Goal: Contribute content: Add original content to the website for others to see

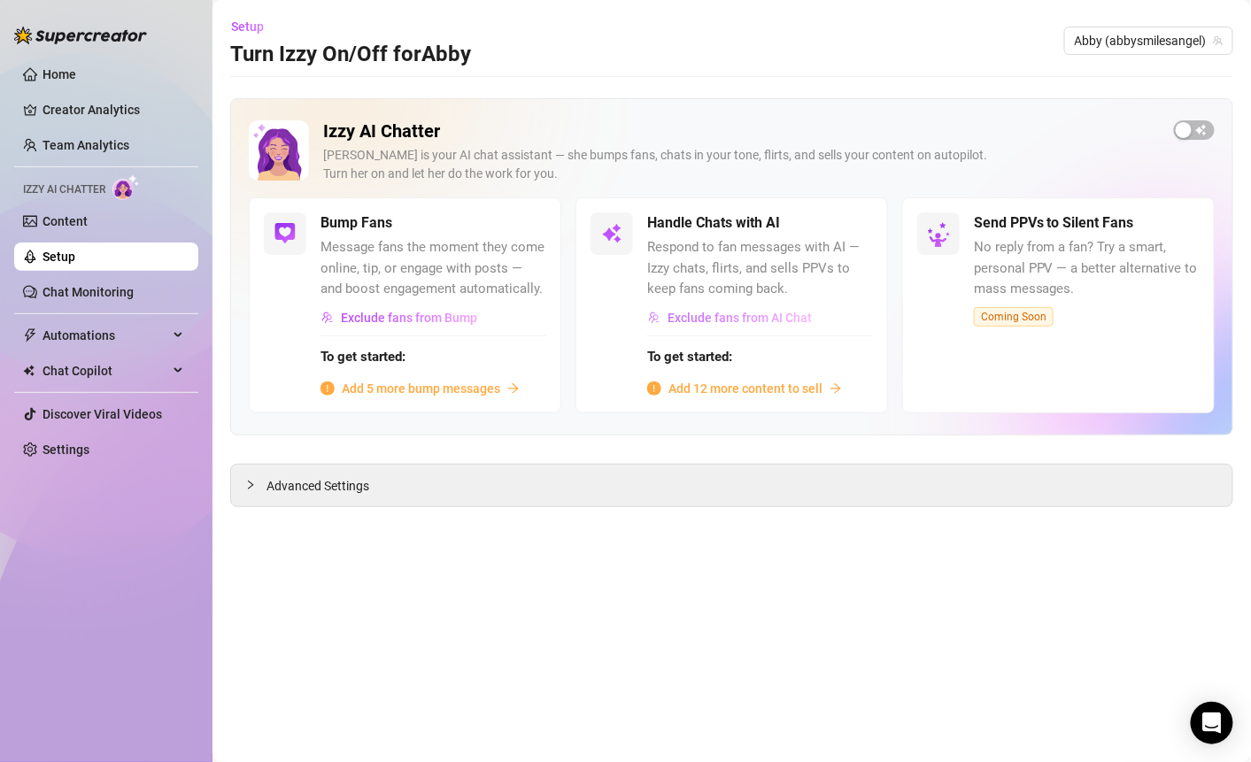
click at [765, 321] on span "Exclude fans from AI Chat" at bounding box center [740, 318] width 144 height 14
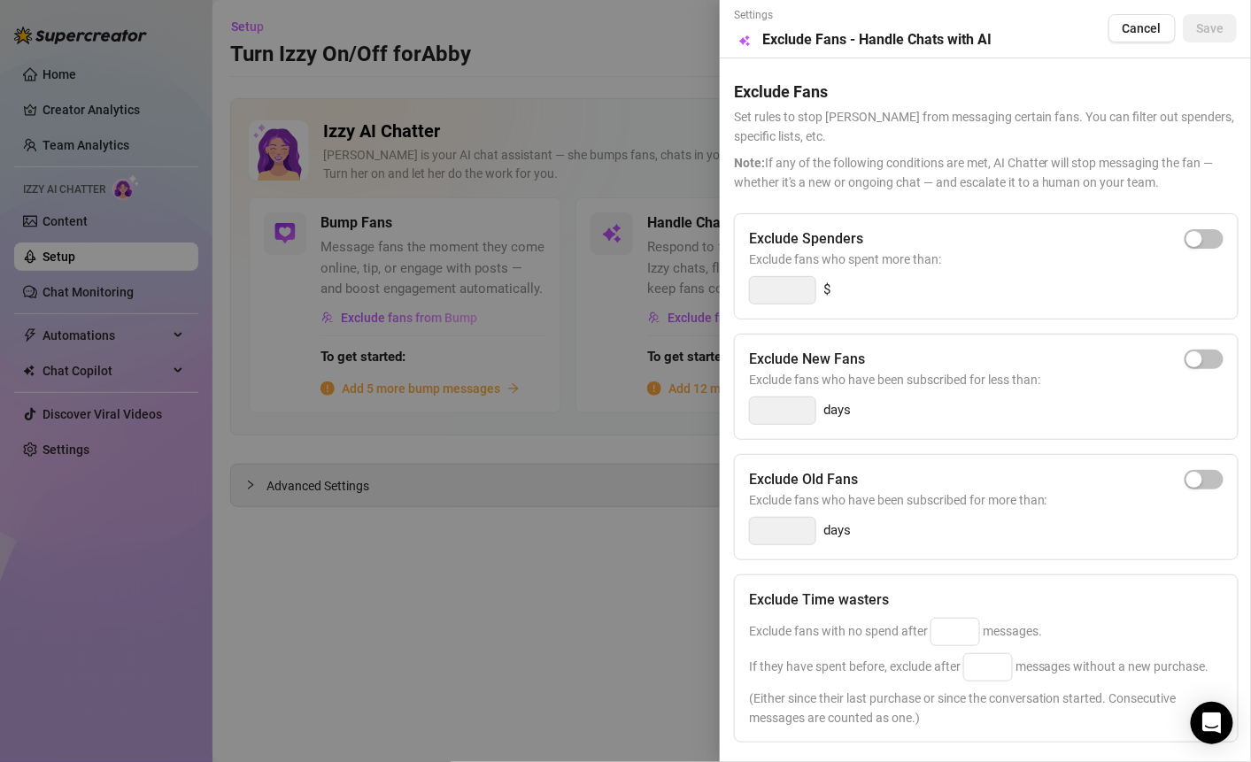
click at [674, 304] on div at bounding box center [625, 381] width 1251 height 762
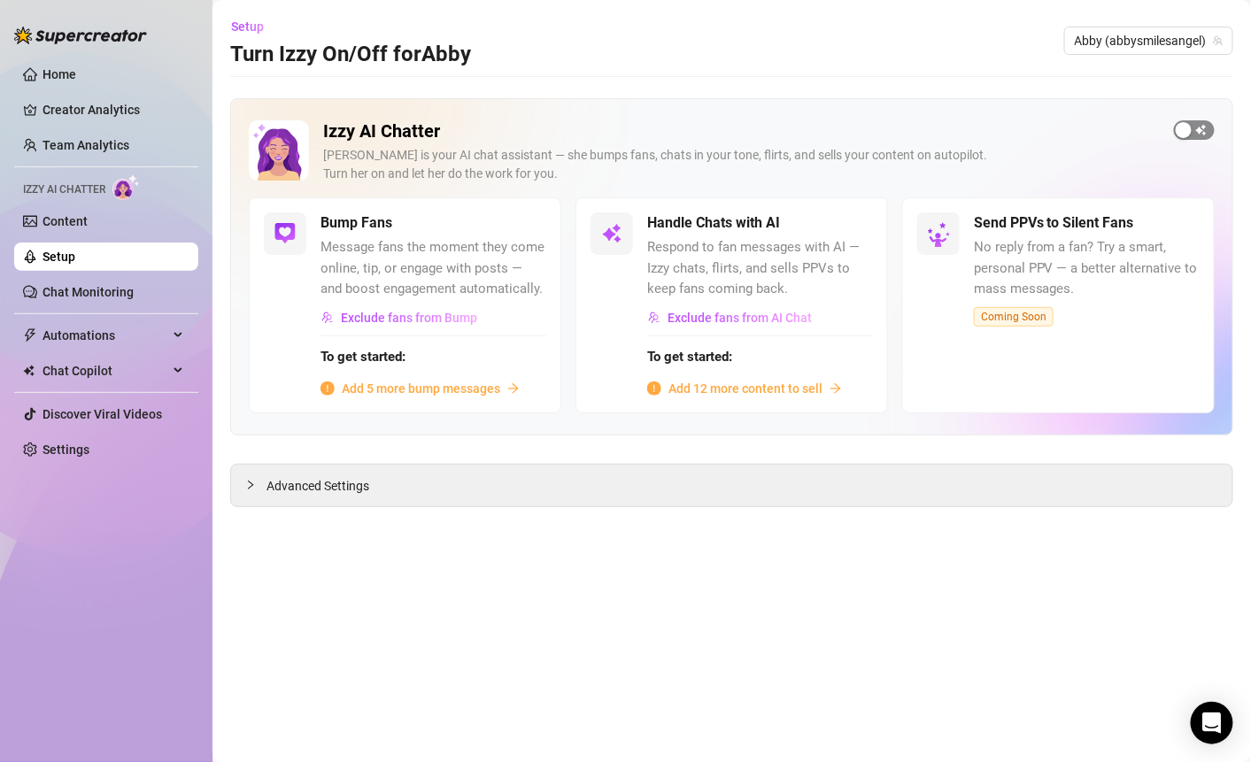
click at [1198, 123] on span "button" at bounding box center [1194, 129] width 41 height 19
click at [857, 221] on span "button" at bounding box center [853, 222] width 39 height 19
click at [755, 387] on span "Add 12 more content to sell" at bounding box center [746, 388] width 154 height 19
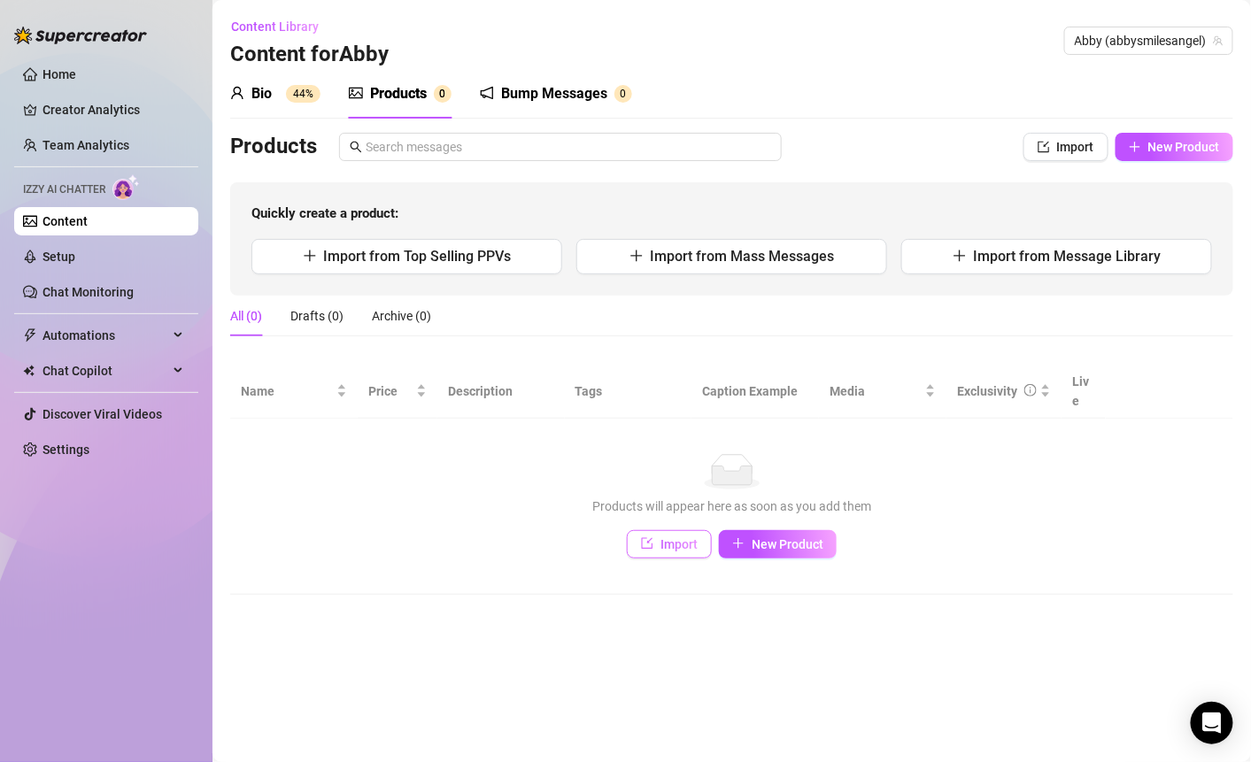
click at [685, 532] on button "Import" at bounding box center [669, 544] width 85 height 28
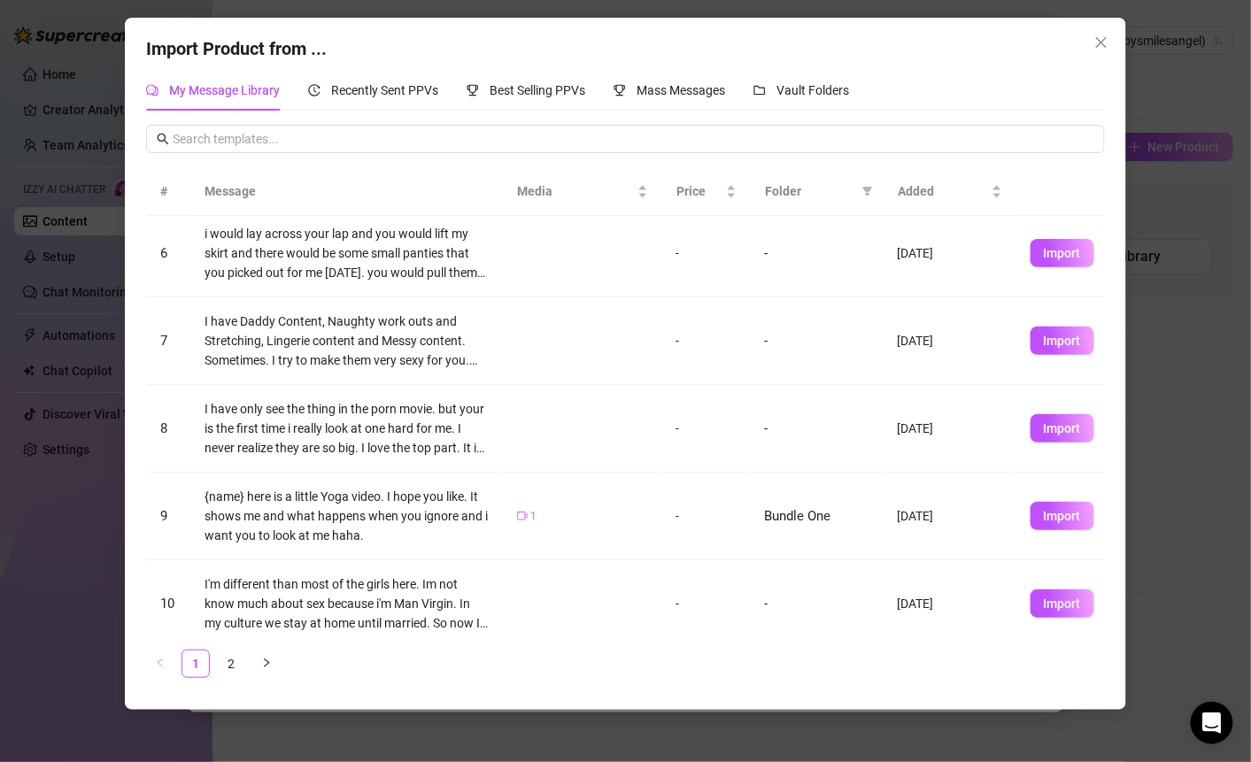
scroll to position [453, 0]
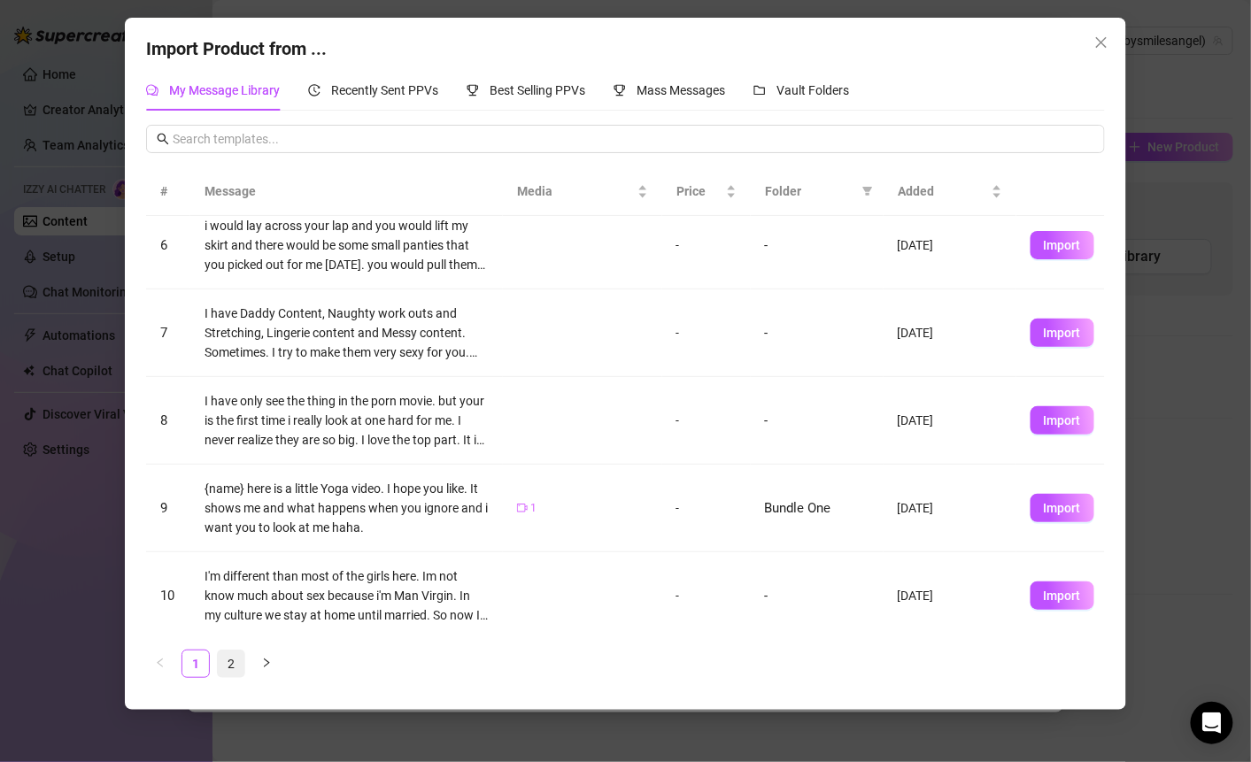
click at [233, 665] on link "2" at bounding box center [231, 664] width 27 height 27
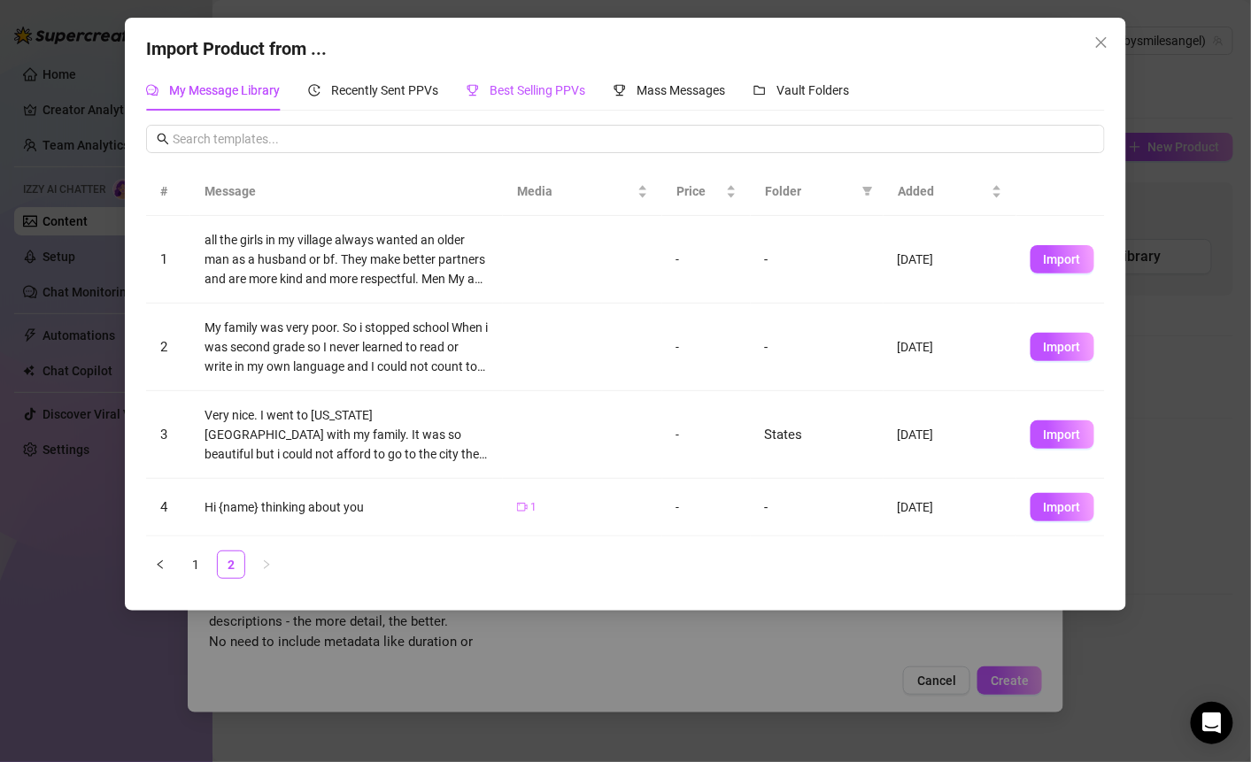
click at [548, 90] on span "Best Selling PPVs" at bounding box center [538, 90] width 96 height 14
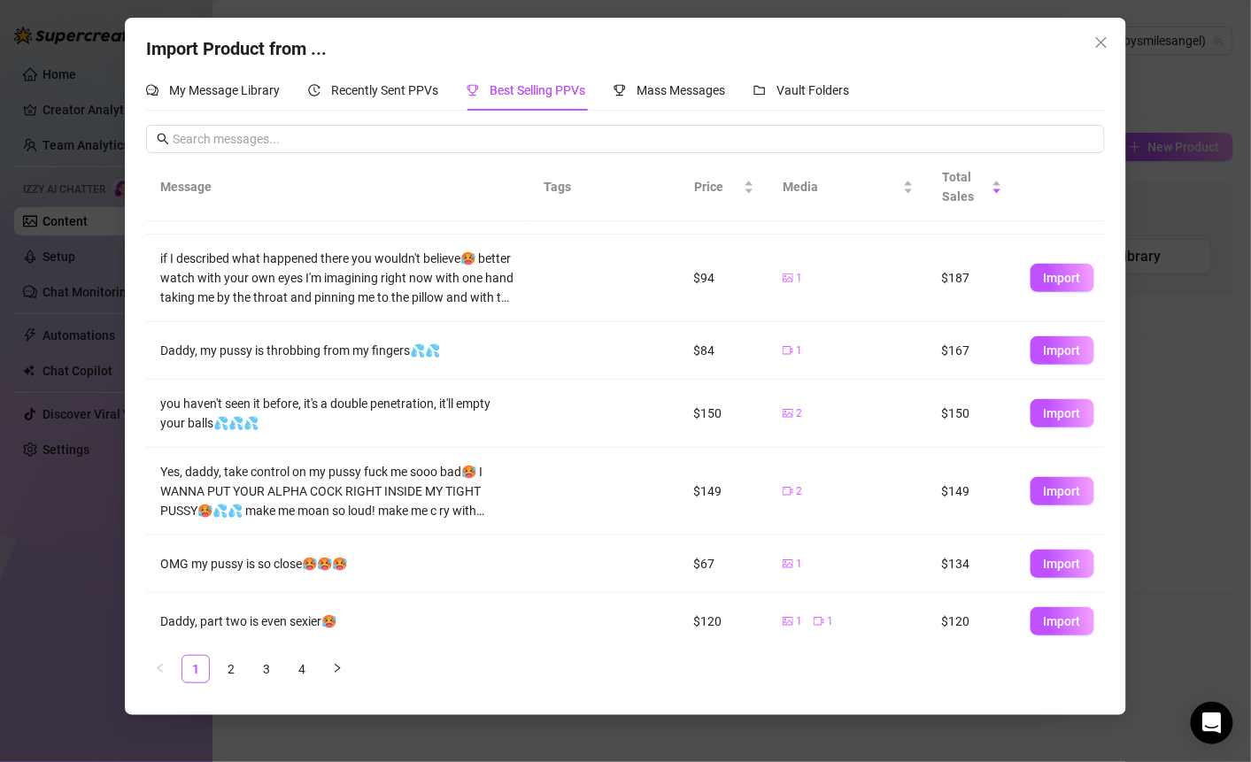
scroll to position [223, 0]
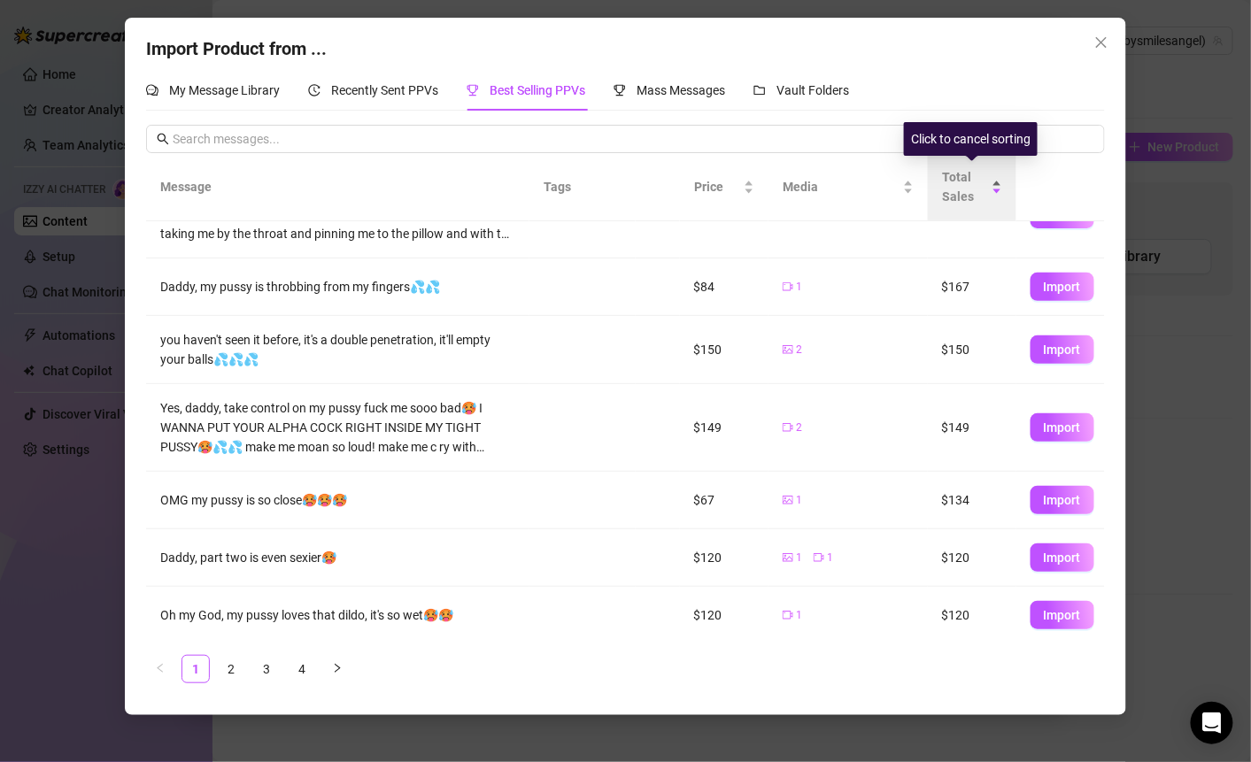
click at [1002, 195] on div "Total Sales" at bounding box center [972, 186] width 60 height 39
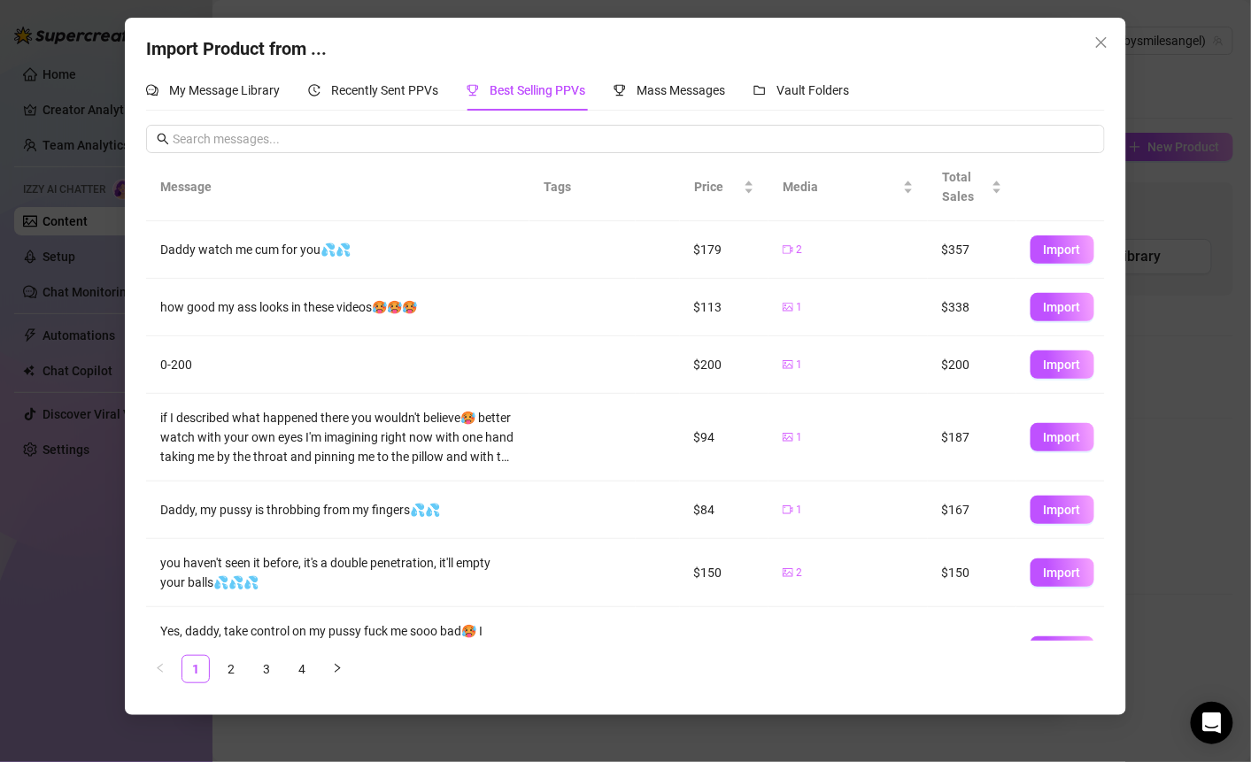
scroll to position [1, 0]
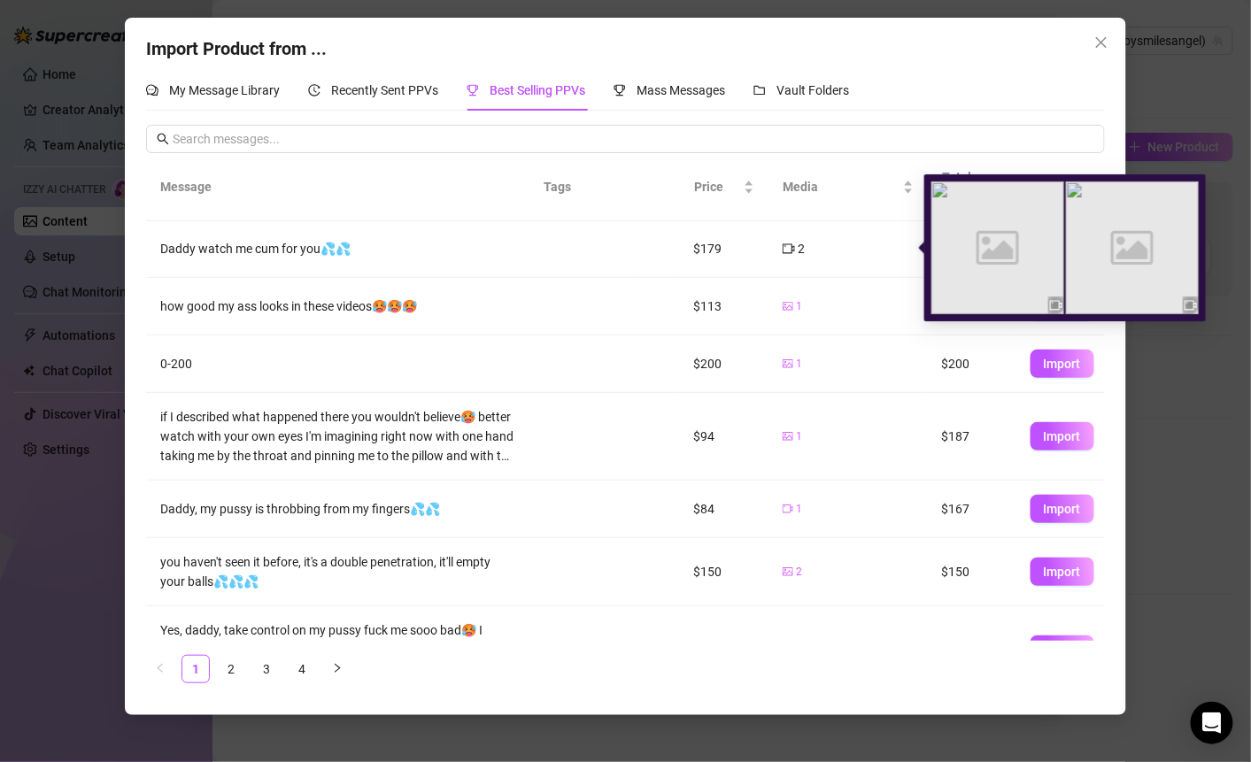
click at [793, 243] on icon "video-camera" at bounding box center [789, 249] width 12 height 12
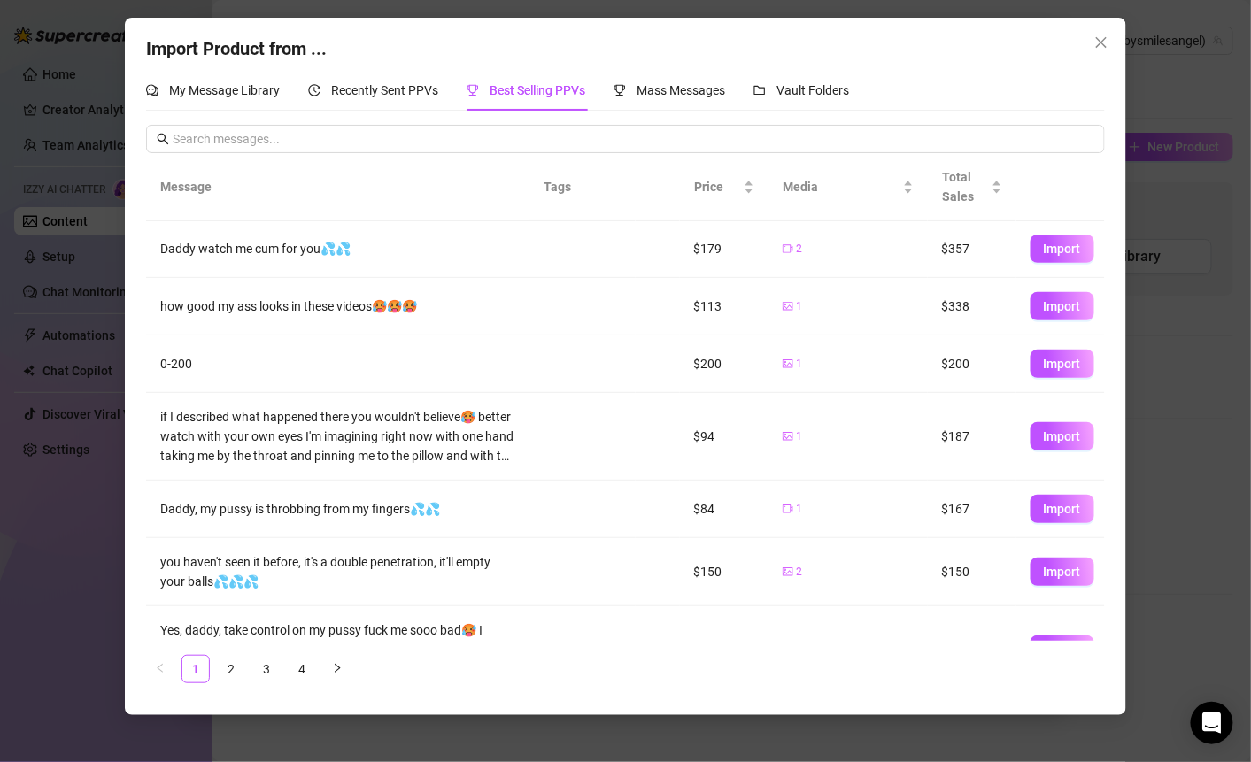
click at [883, 288] on td "1" at bounding box center [848, 307] width 159 height 58
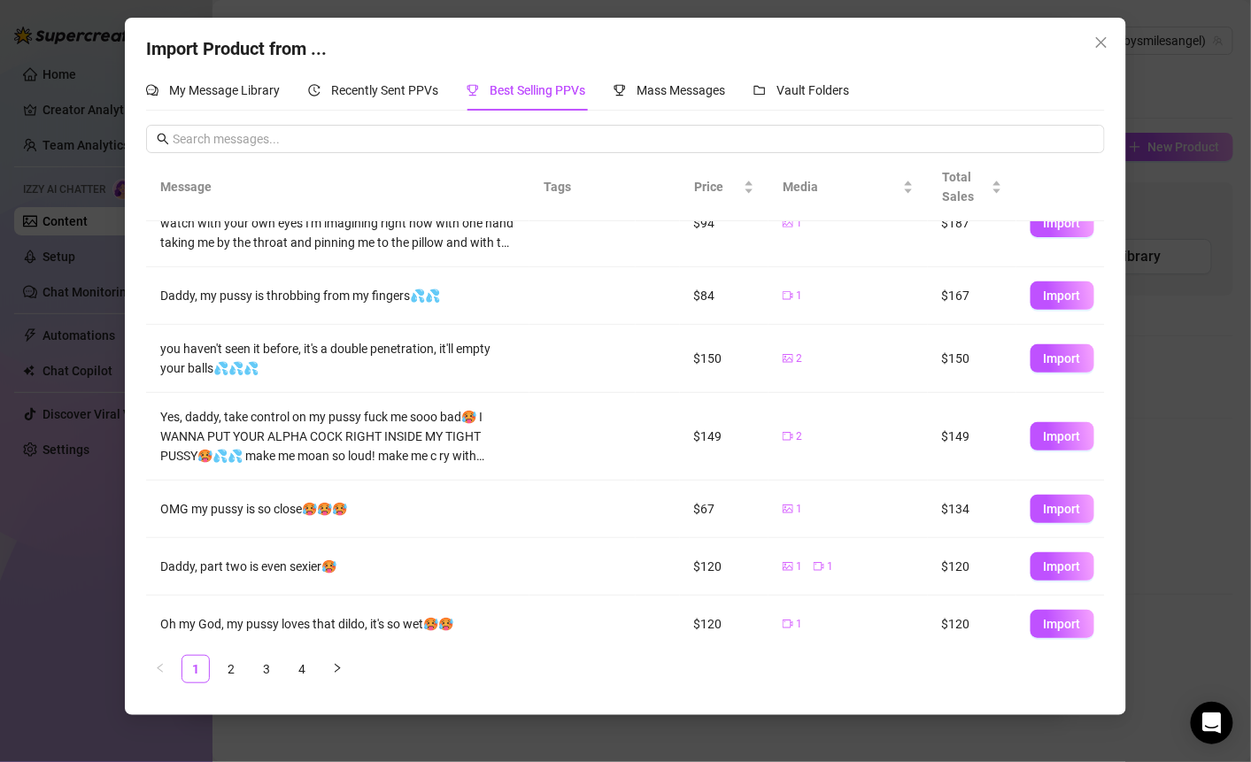
scroll to position [223, 0]
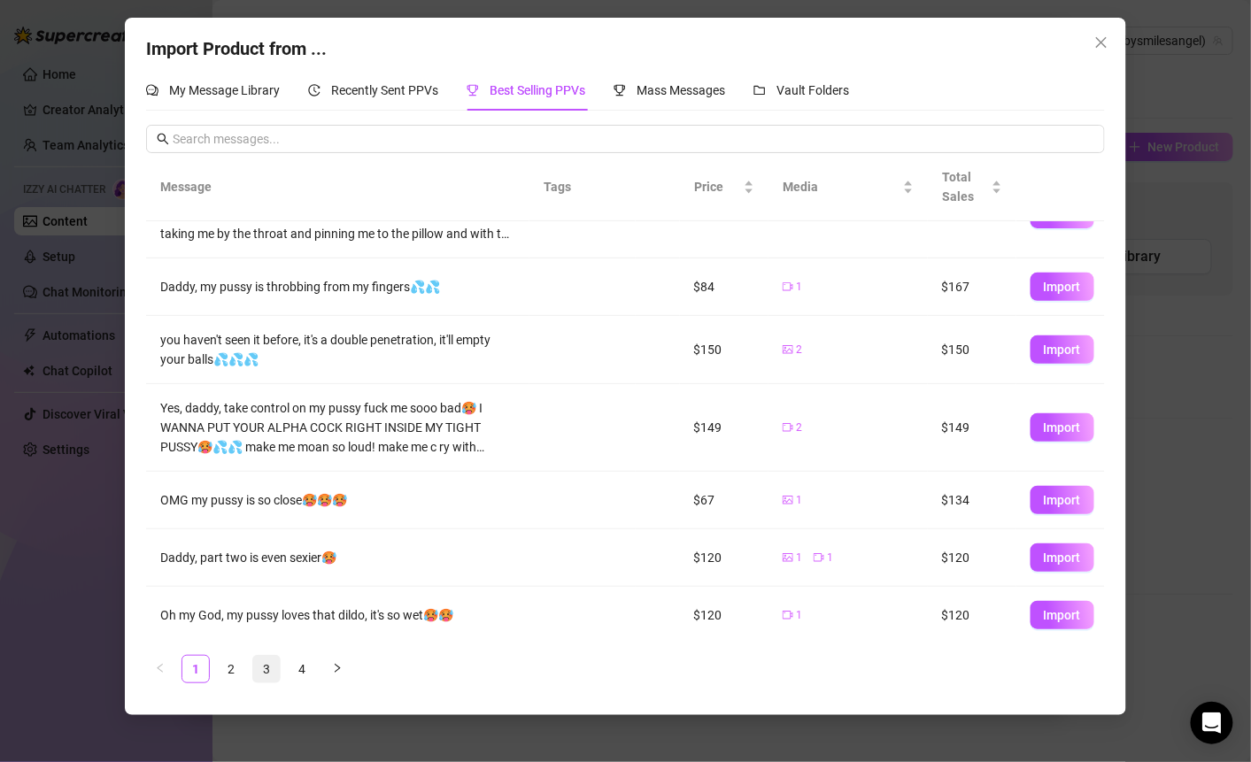
click at [270, 672] on link "3" at bounding box center [266, 669] width 27 height 27
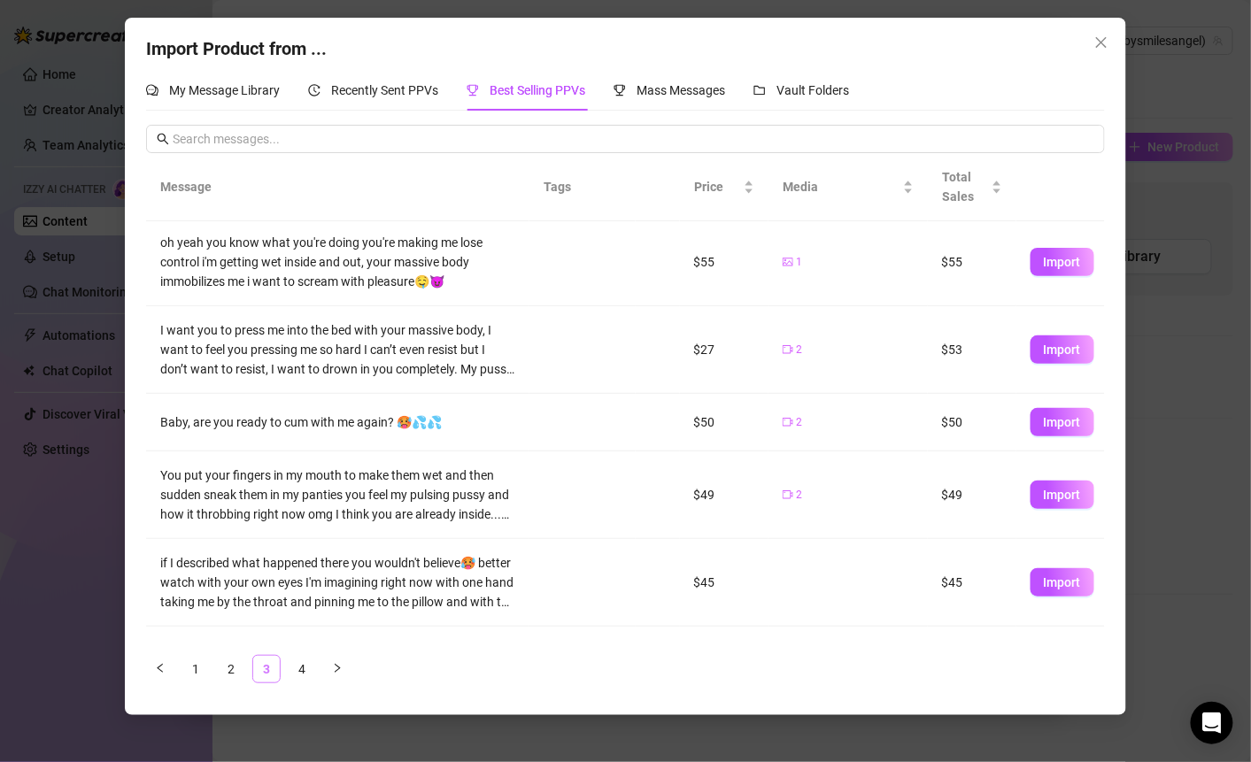
scroll to position [0, 0]
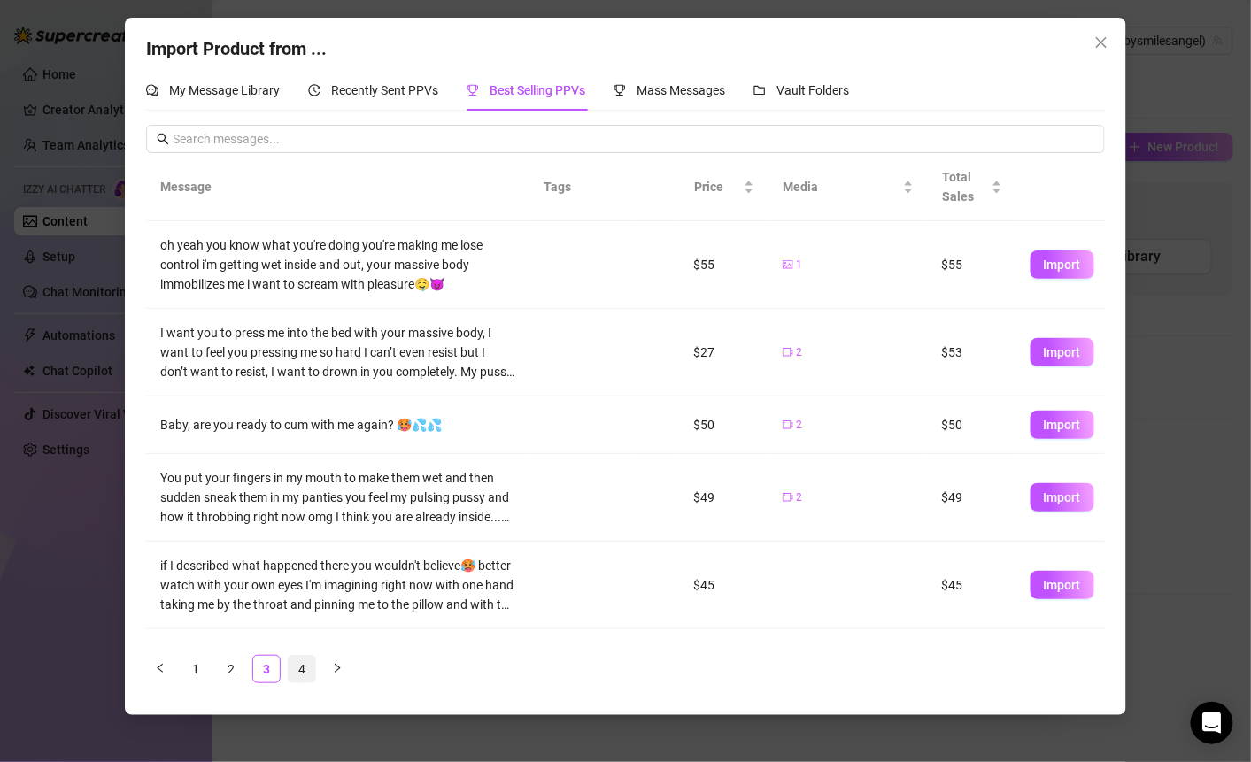
click at [295, 673] on link "4" at bounding box center [302, 669] width 27 height 27
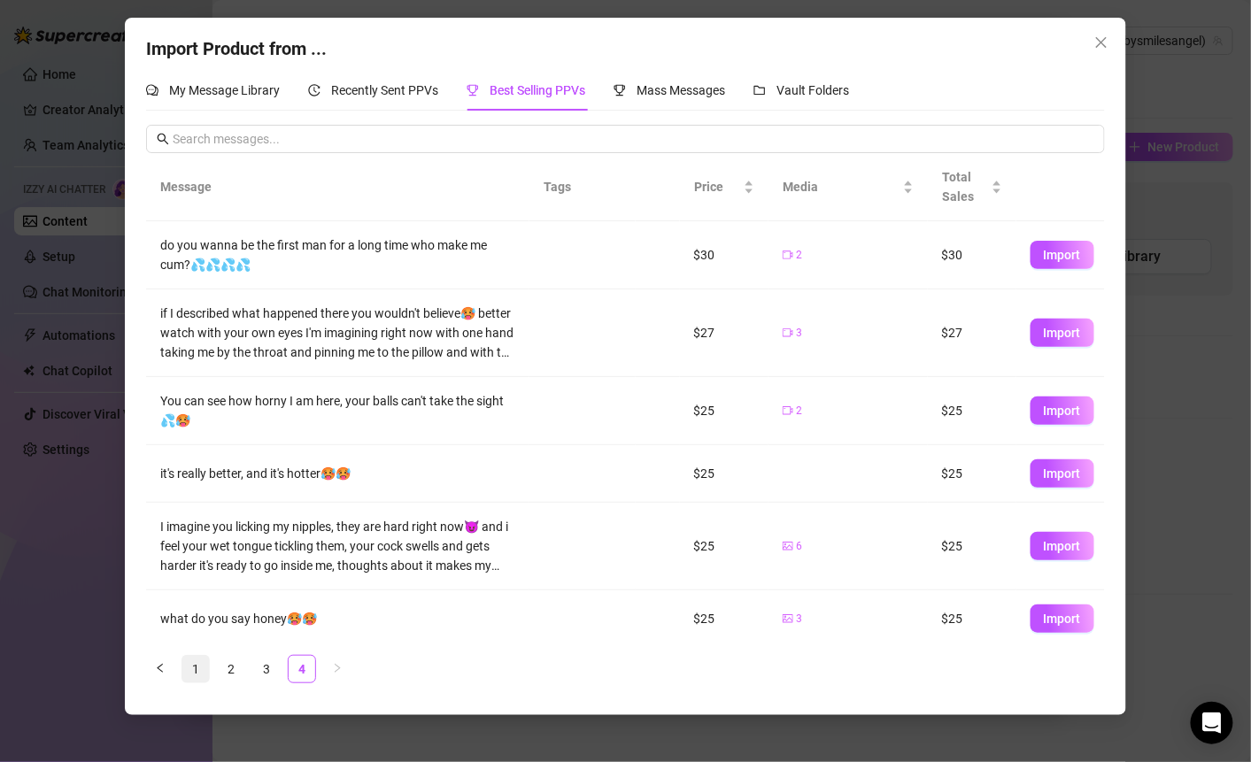
click at [199, 667] on link "1" at bounding box center [195, 669] width 27 height 27
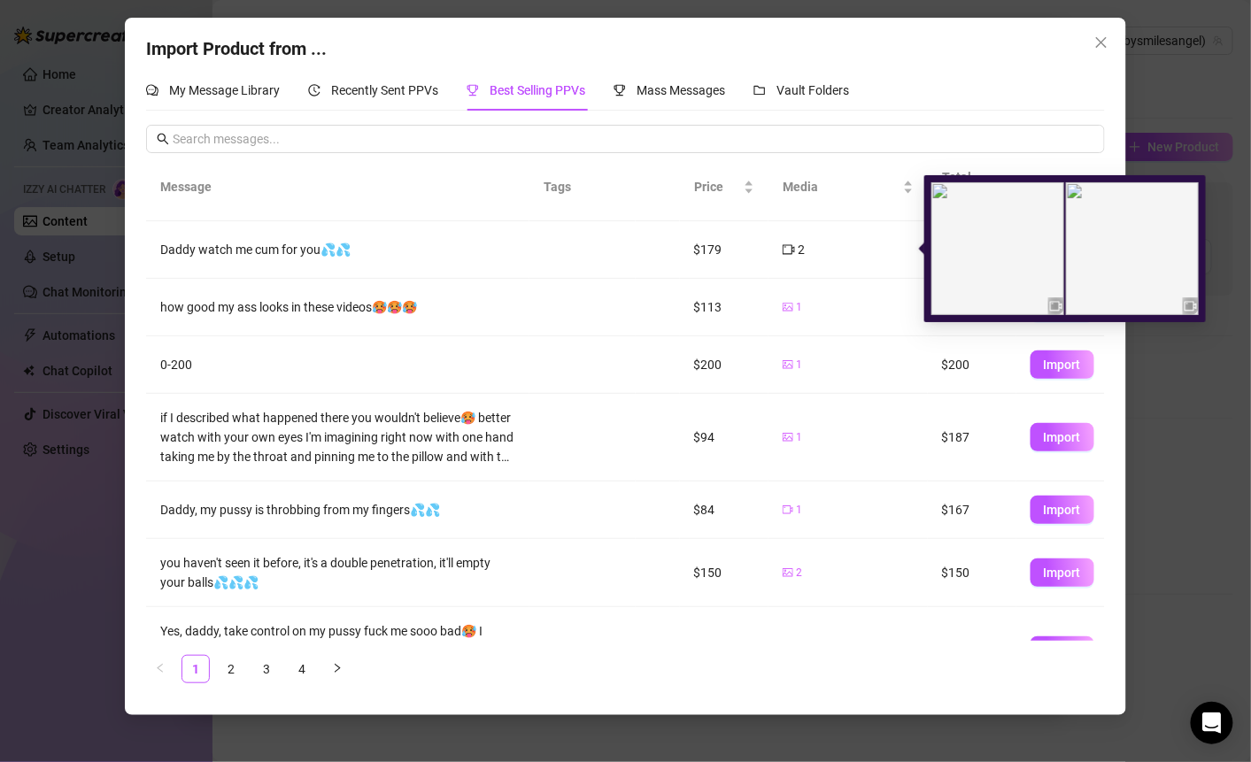
click at [982, 264] on img at bounding box center [998, 248] width 133 height 133
click at [850, 242] on div "2" at bounding box center [848, 249] width 131 height 19
click at [1134, 261] on img at bounding box center [1132, 248] width 133 height 133
click at [994, 267] on img at bounding box center [998, 248] width 133 height 133
click at [1019, 249] on img at bounding box center [998, 248] width 133 height 133
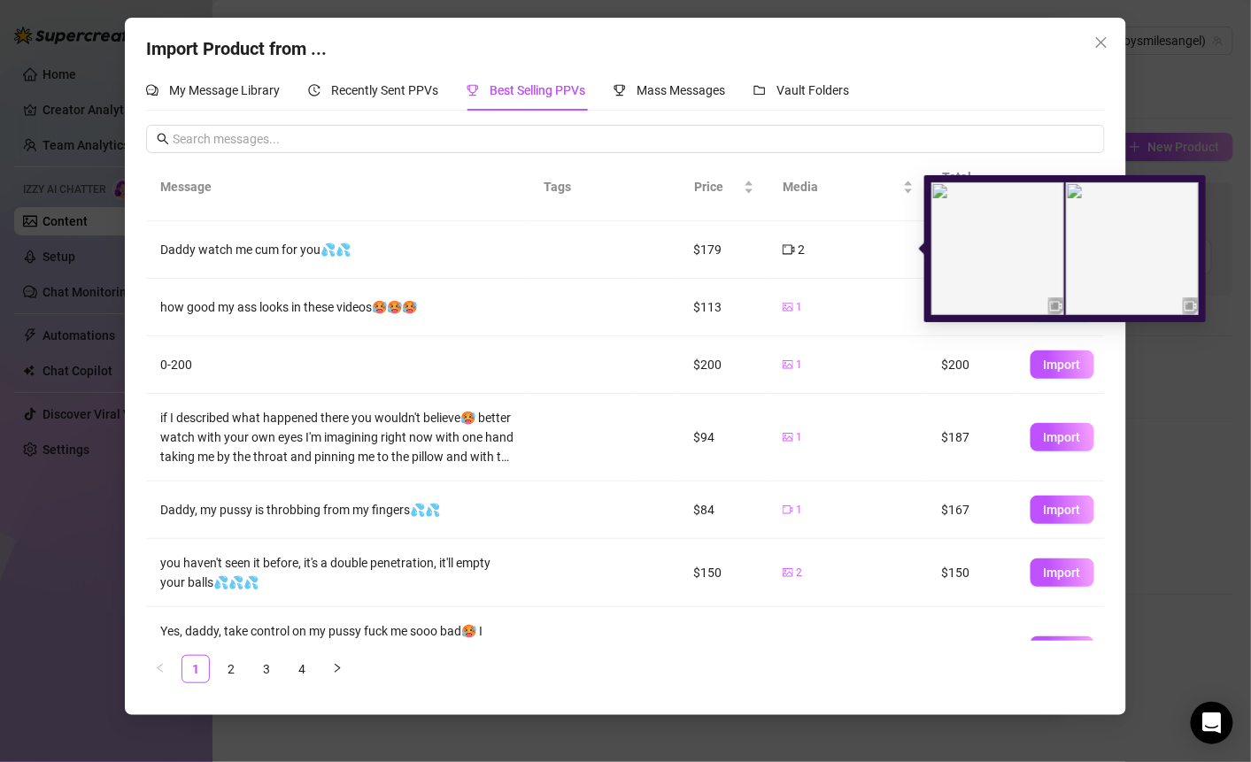
click at [1019, 249] on img at bounding box center [998, 248] width 133 height 133
click at [860, 268] on td "2" at bounding box center [848, 250] width 159 height 58
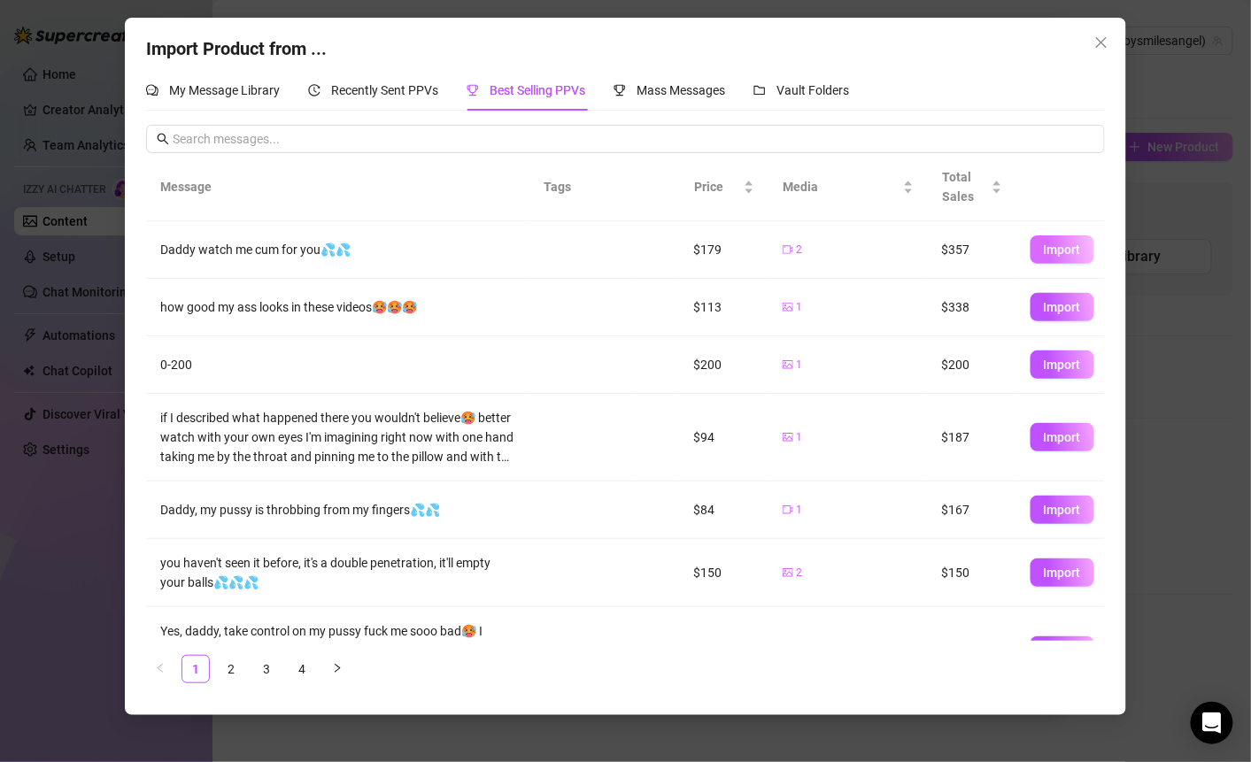
click at [1055, 249] on span "Import" at bounding box center [1062, 250] width 37 height 14
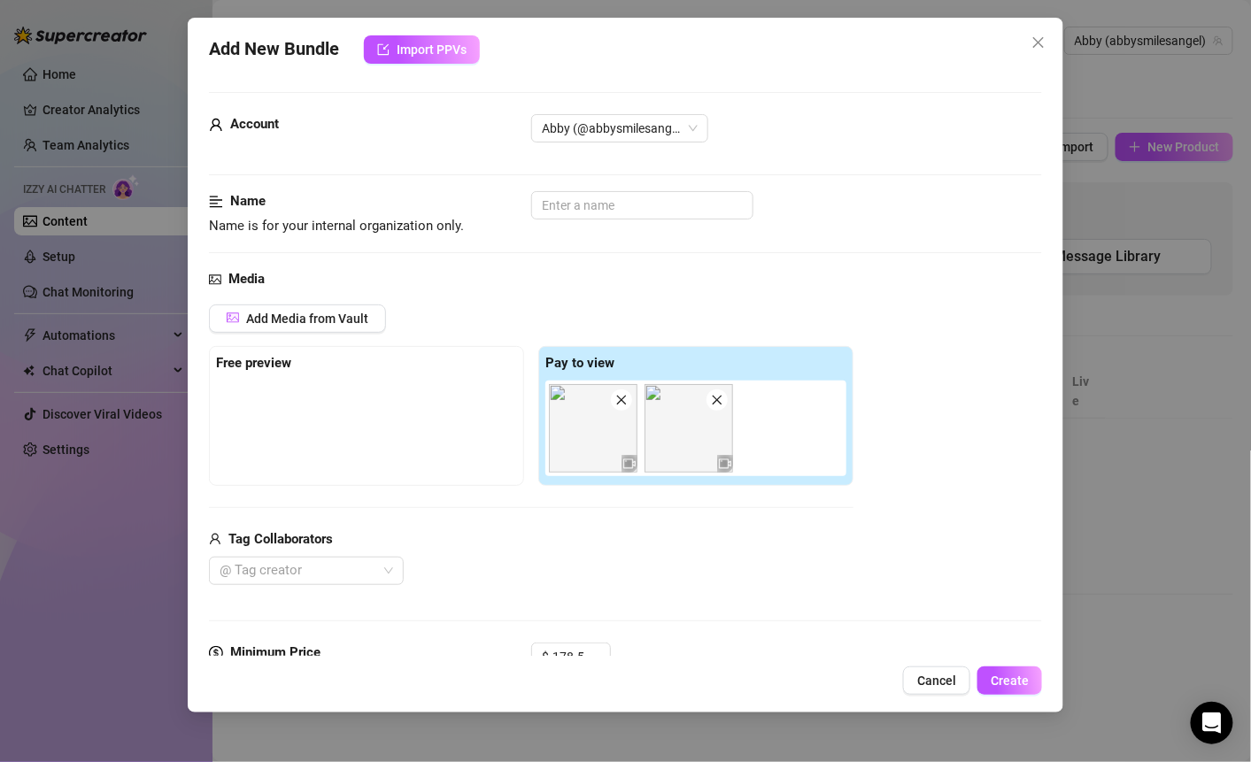
click at [602, 453] on img at bounding box center [593, 428] width 89 height 89
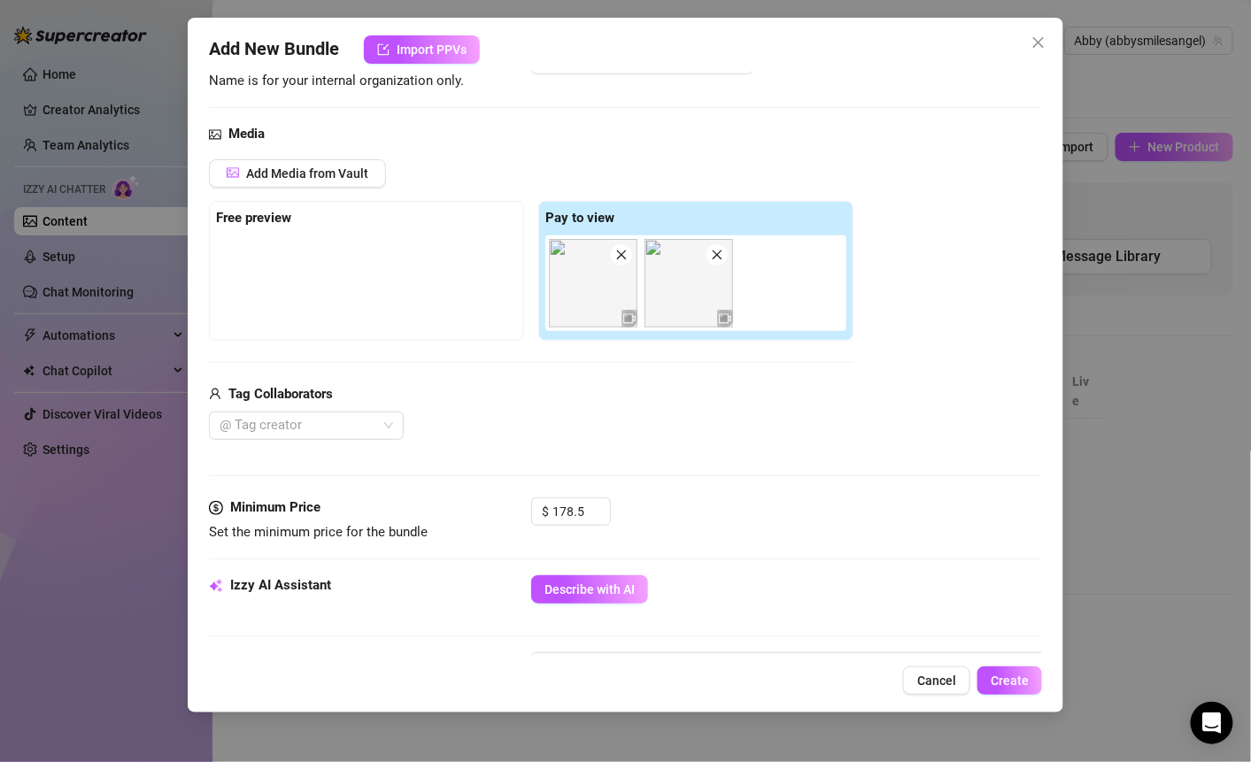
scroll to position [150, 0]
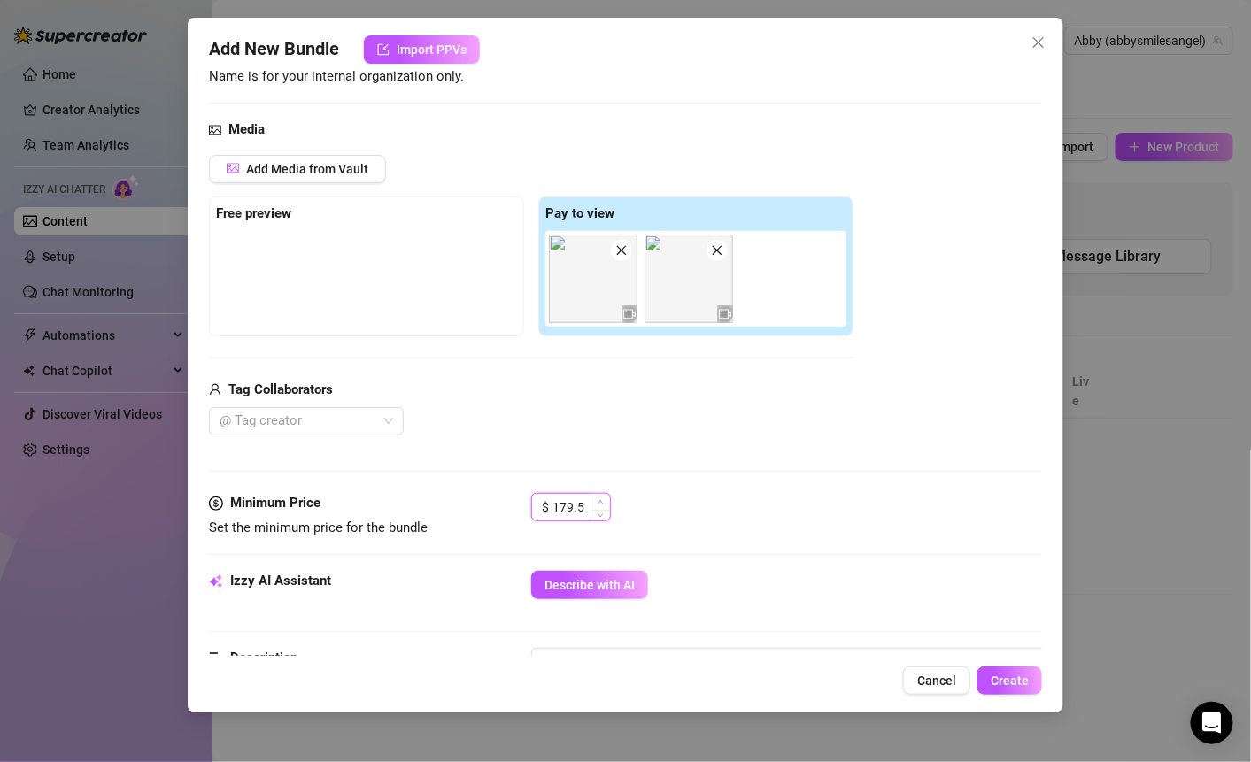
click at [592, 499] on span "Increase Value" at bounding box center [600, 502] width 19 height 16
click at [606, 512] on span "Decrease Value" at bounding box center [600, 513] width 19 height 16
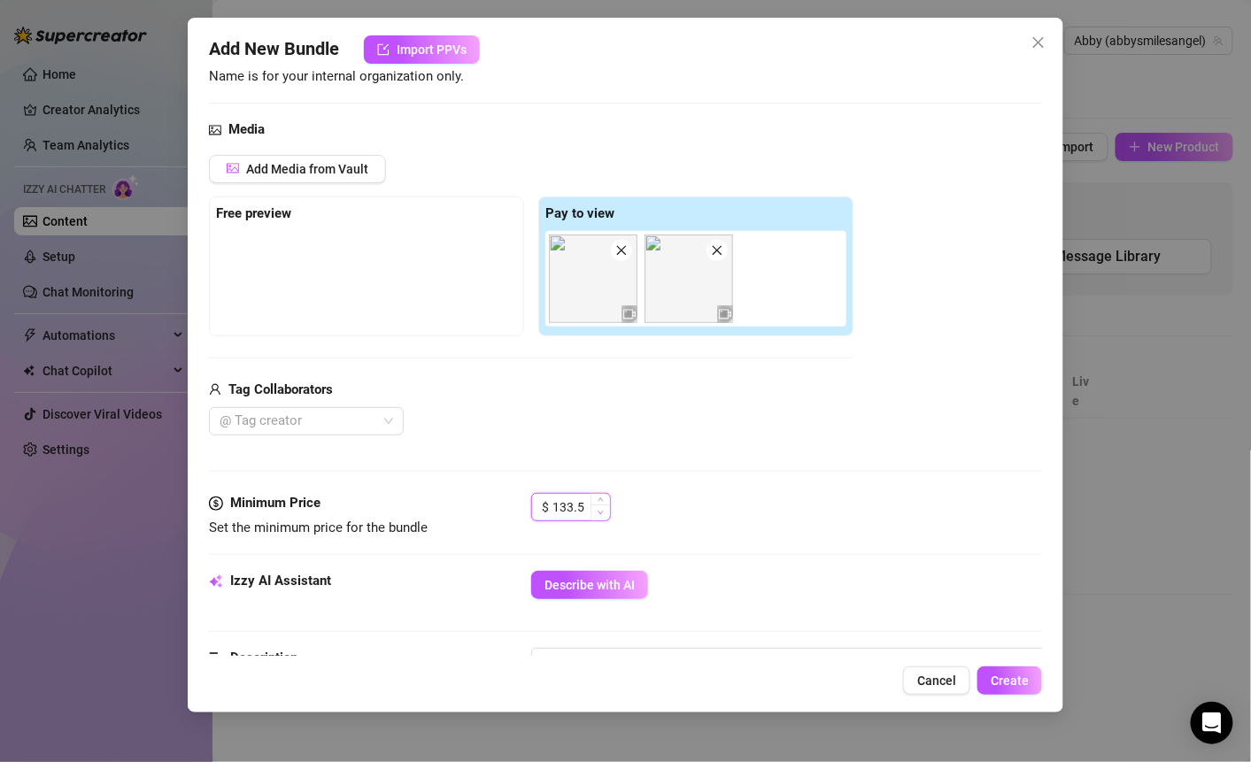
click at [606, 512] on span "Decrease Value" at bounding box center [600, 513] width 19 height 16
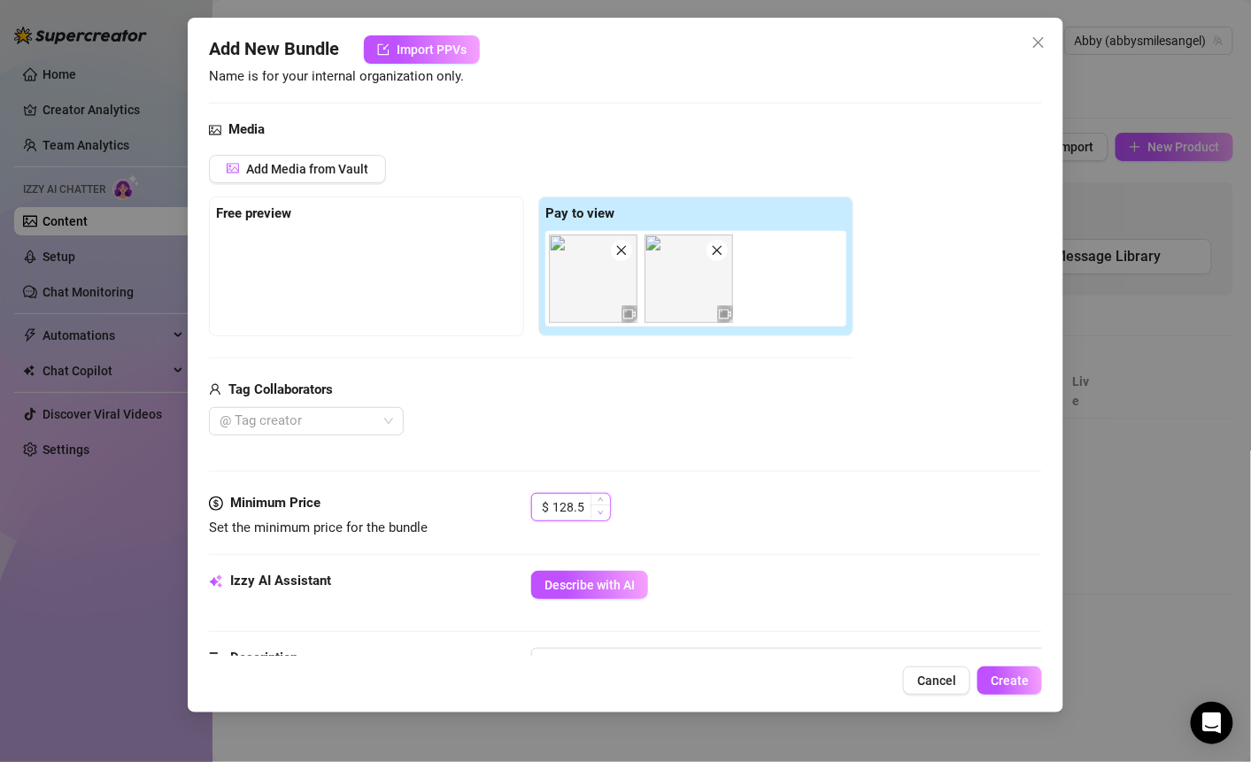
click at [606, 512] on span "Decrease Value" at bounding box center [600, 513] width 19 height 16
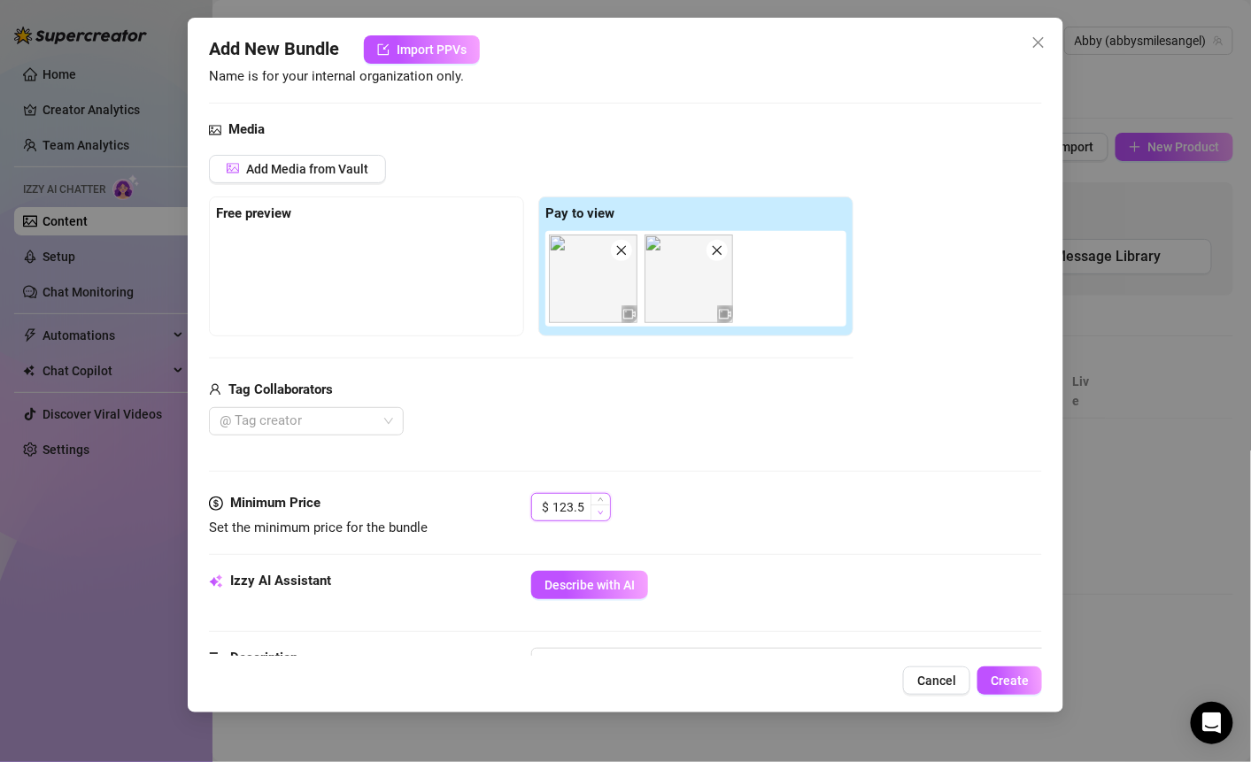
click at [606, 512] on span "Decrease Value" at bounding box center [600, 513] width 19 height 16
type input "114.5"
